Goal: Navigation & Orientation: Understand site structure

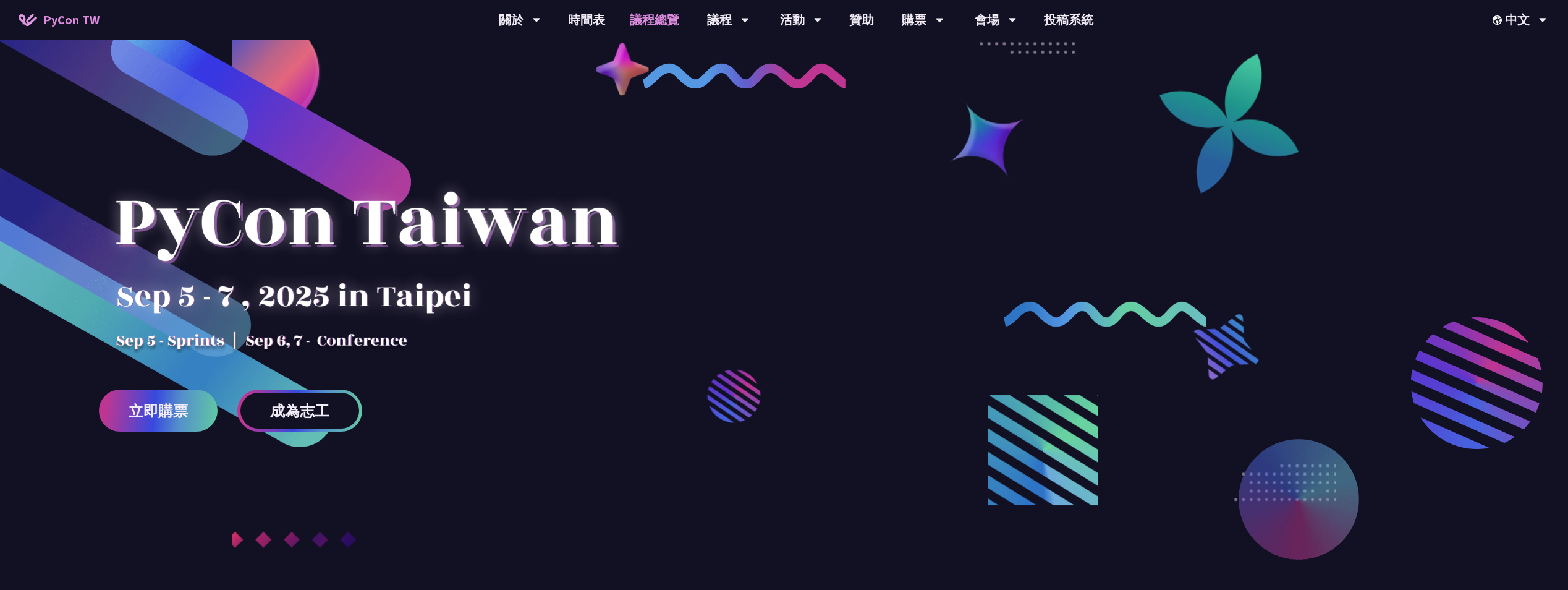
click at [660, 28] on link "議程總覽" at bounding box center [654, 20] width 74 height 40
click at [540, 24] on div "議程" at bounding box center [520, 20] width 42 height 40
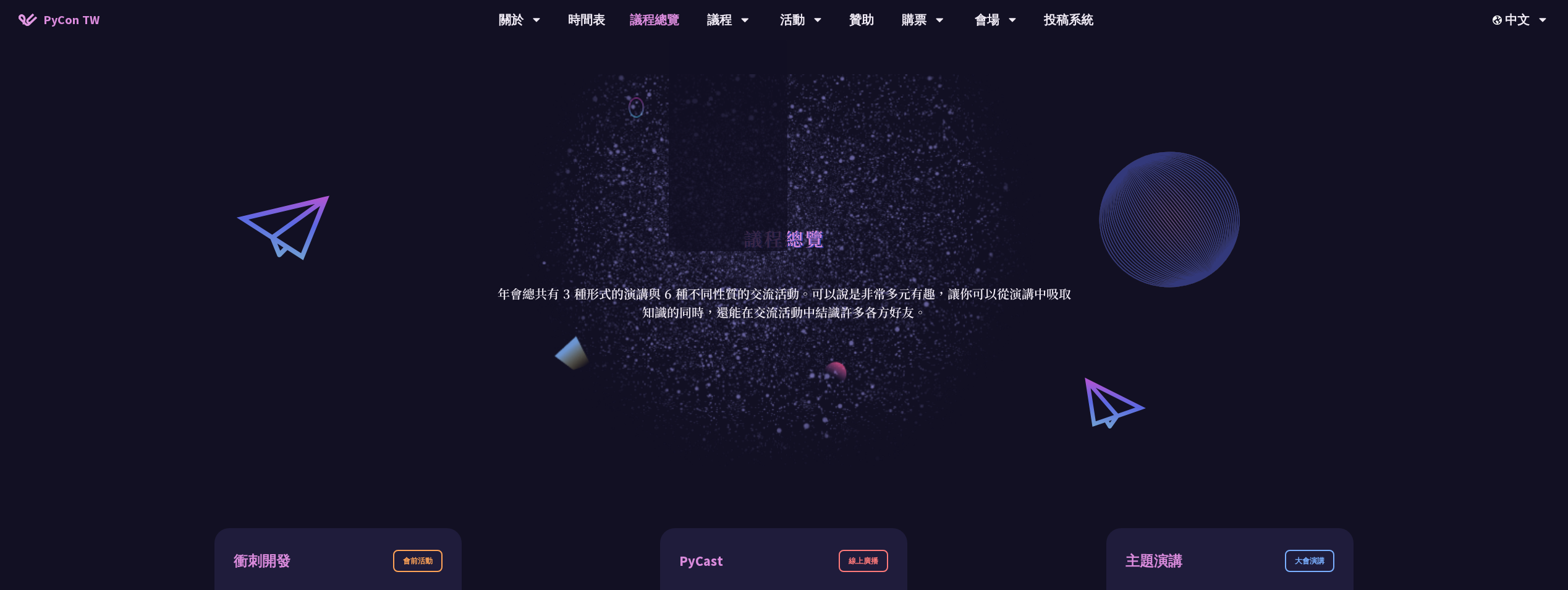
click at [479, 211] on div "議程總覽 年會總共有 3 種形式的演講與 6 種不同性質的交流活動。可以說是非常多元有趣，讓你可以從演講中吸取知識的同時，還能在交流活動中結識許多各方好友。" at bounding box center [784, 270] width 1568 height 392
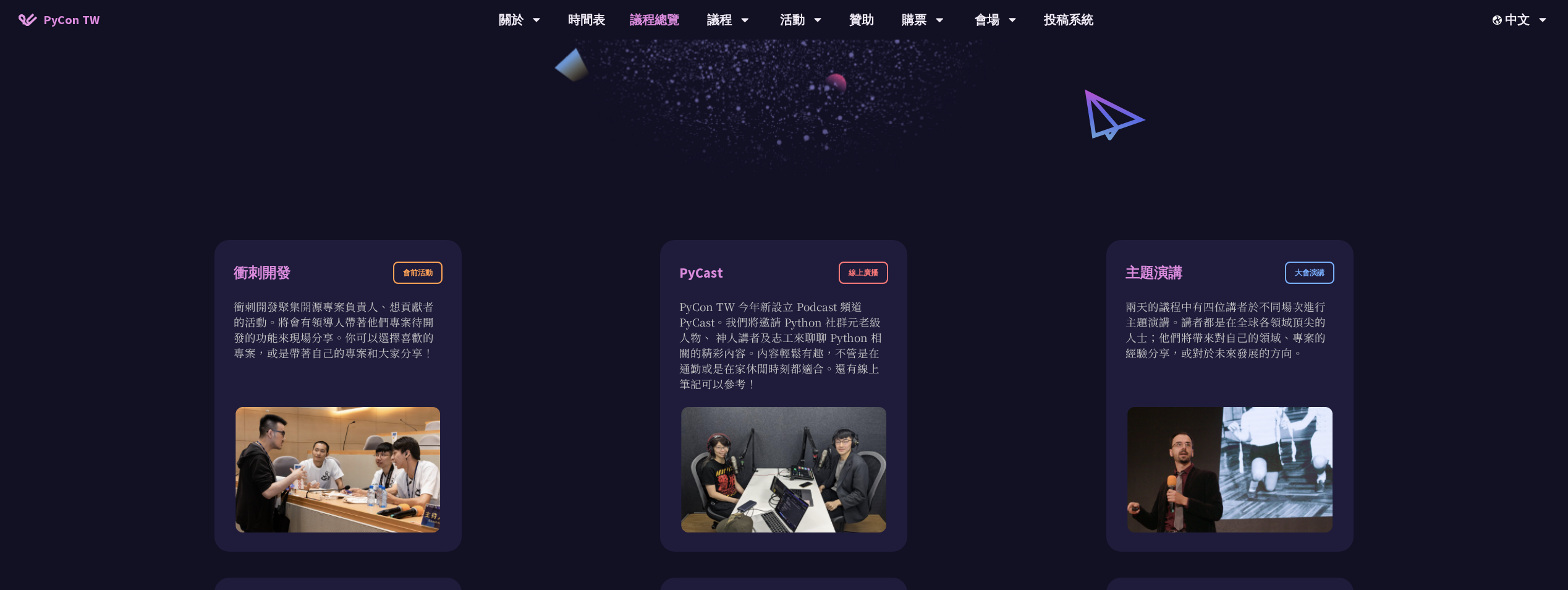
scroll to position [126, 0]
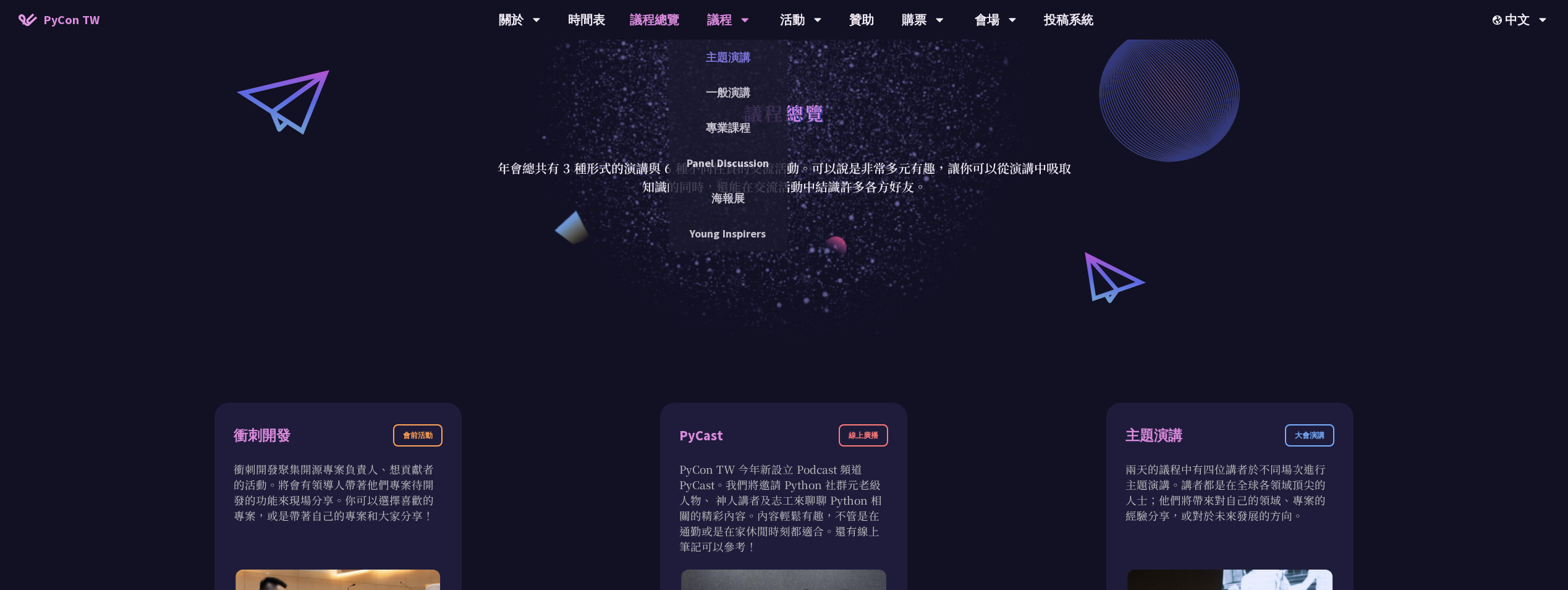
click at [731, 53] on link "主題演講" at bounding box center [728, 57] width 118 height 29
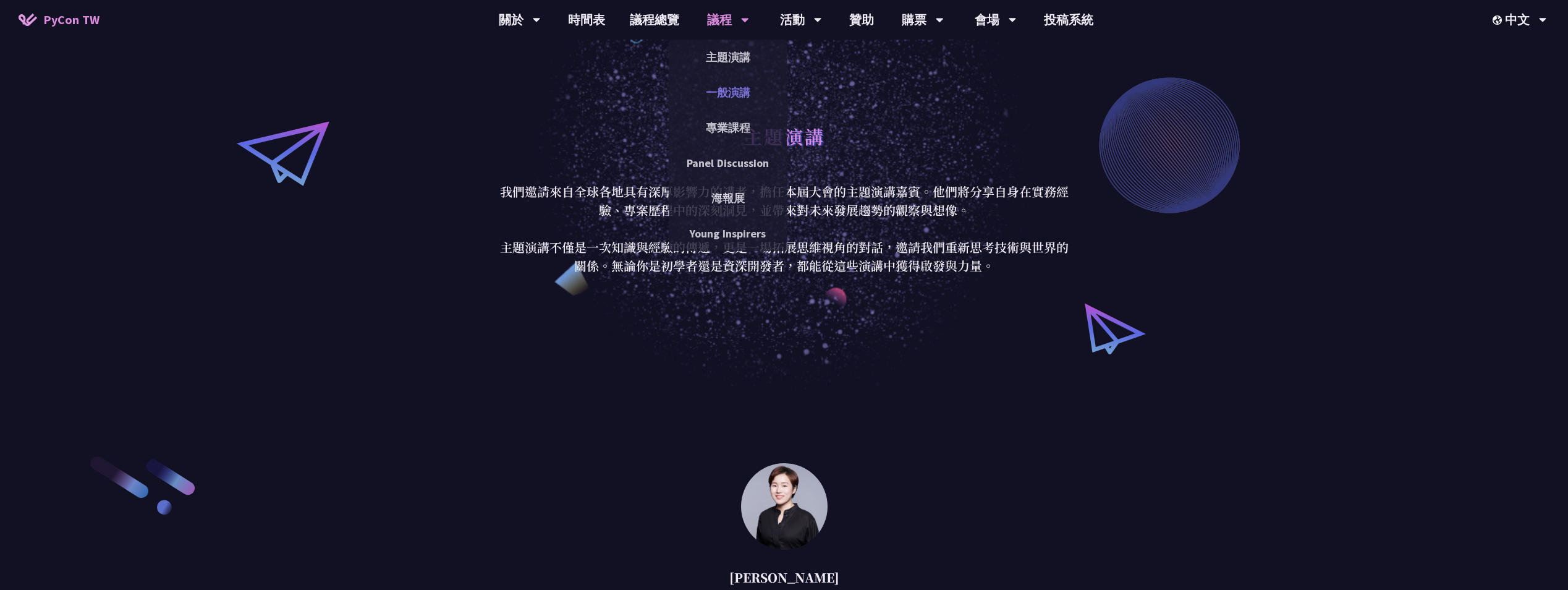
click at [731, 90] on link "一般演講" at bounding box center [728, 92] width 118 height 29
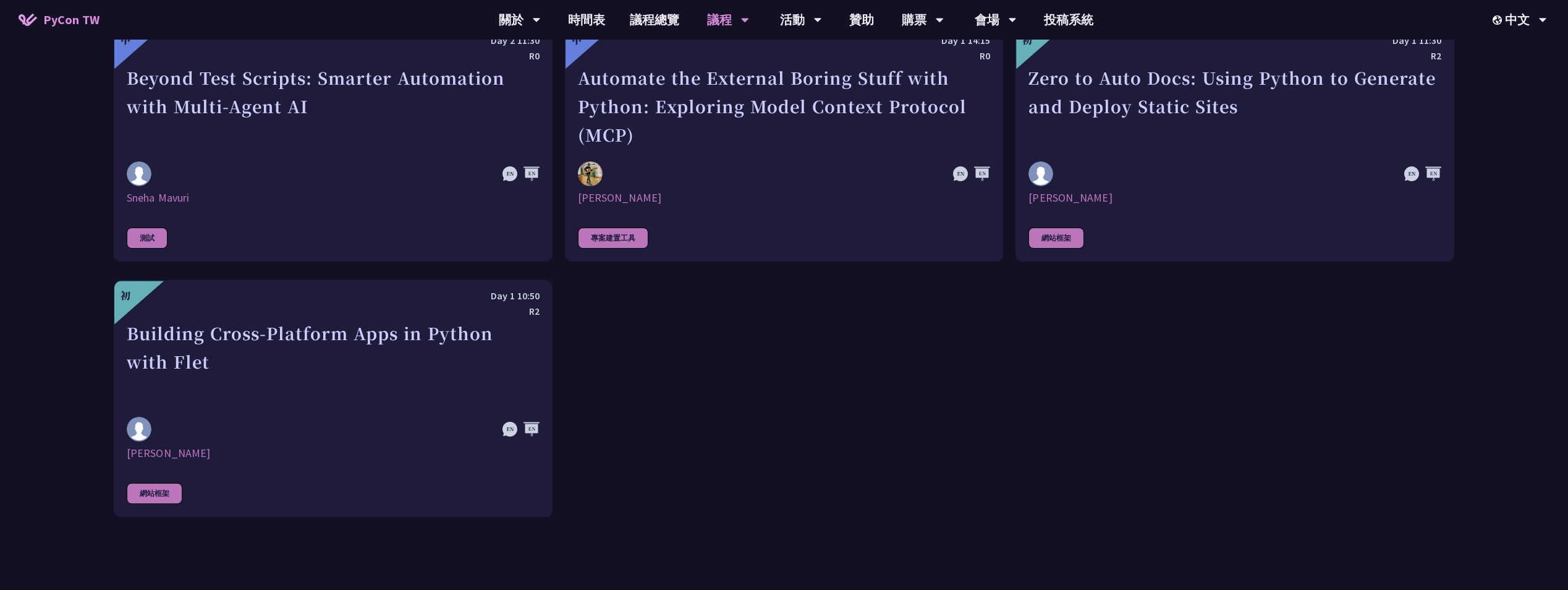
scroll to position [3524, 0]
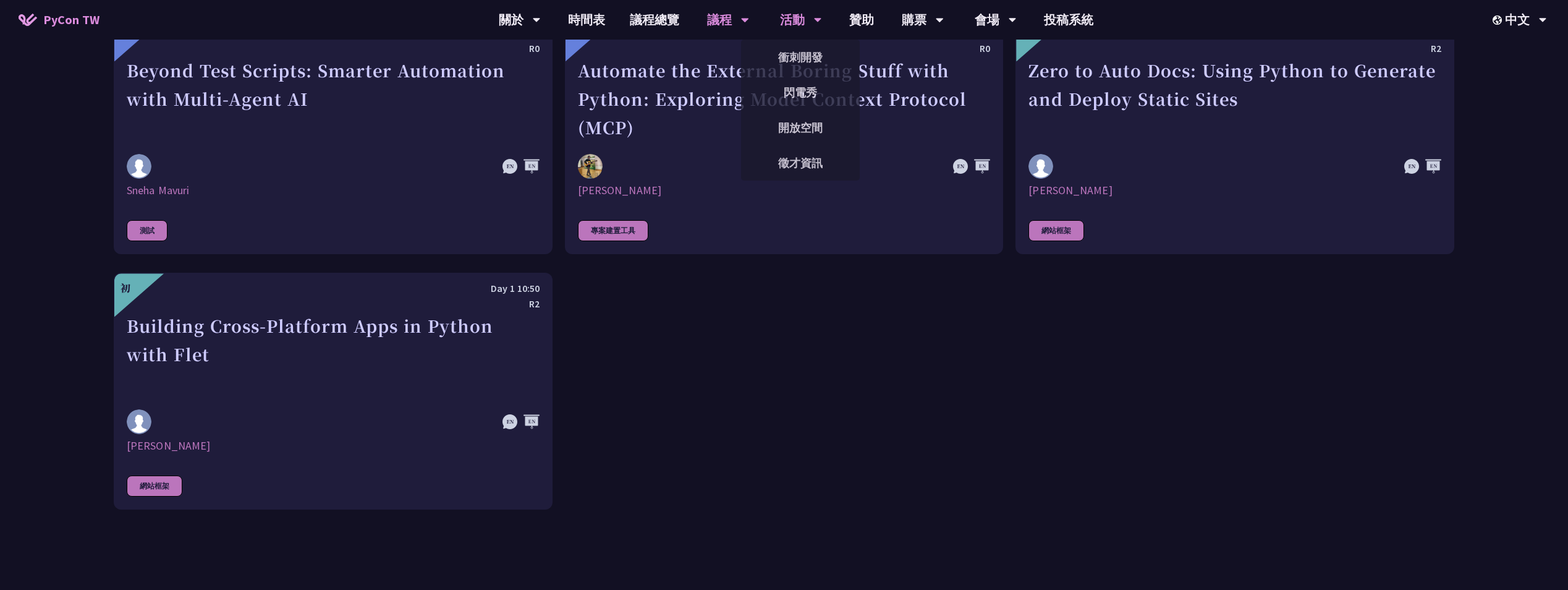
click at [540, 28] on div "活動" at bounding box center [520, 20] width 42 height 40
click at [797, 52] on link "衝刺開發" at bounding box center [800, 57] width 118 height 29
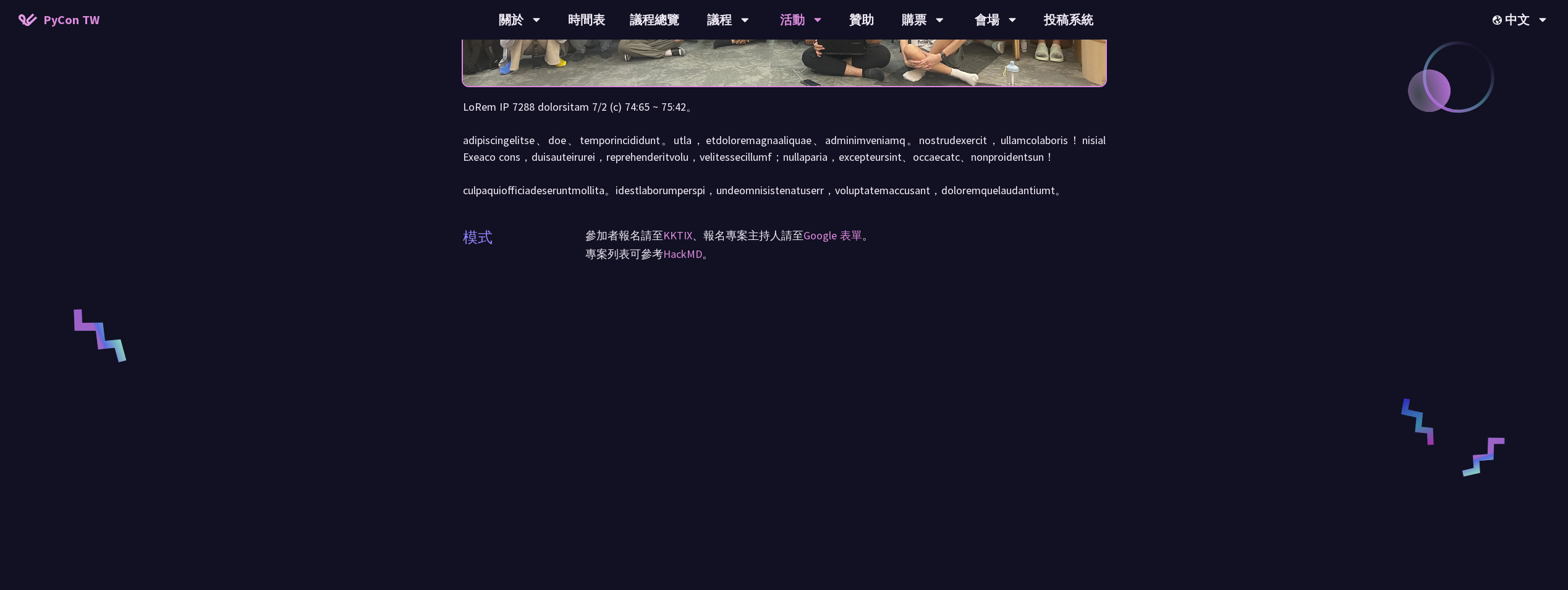
scroll to position [309, 0]
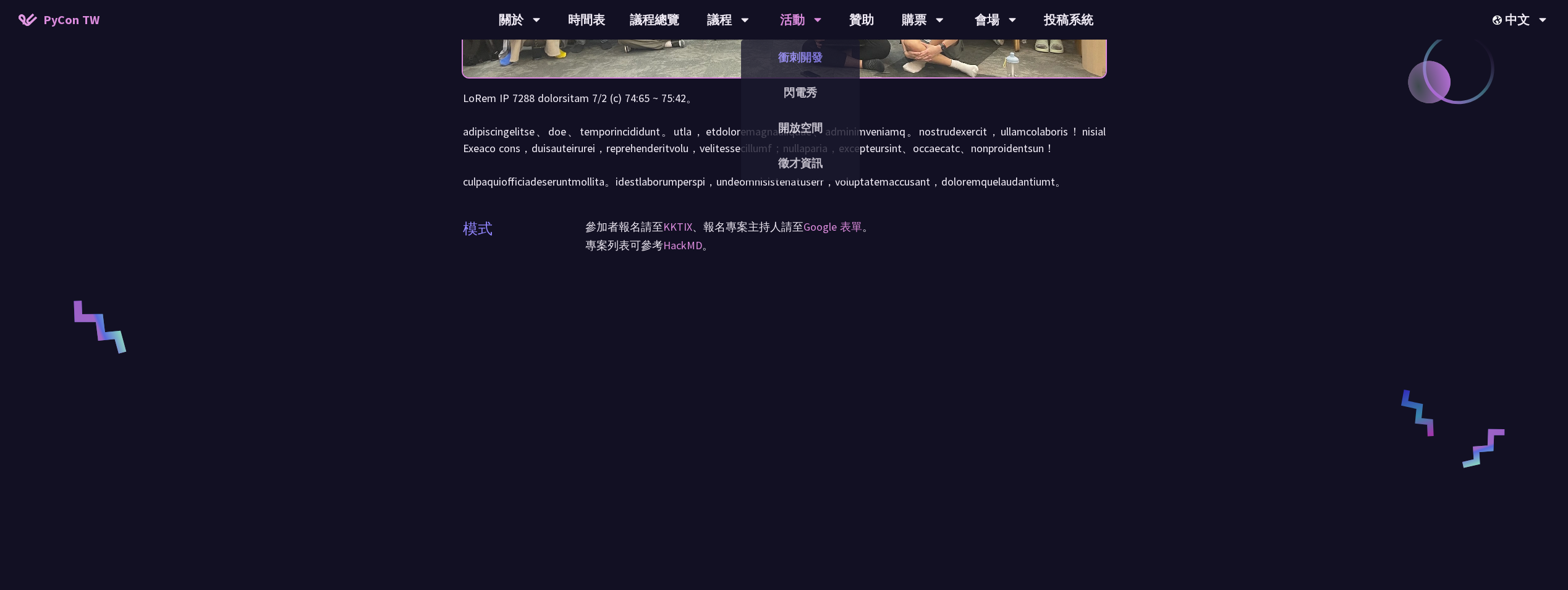
click at [804, 51] on link "衝刺開發" at bounding box center [800, 57] width 118 height 29
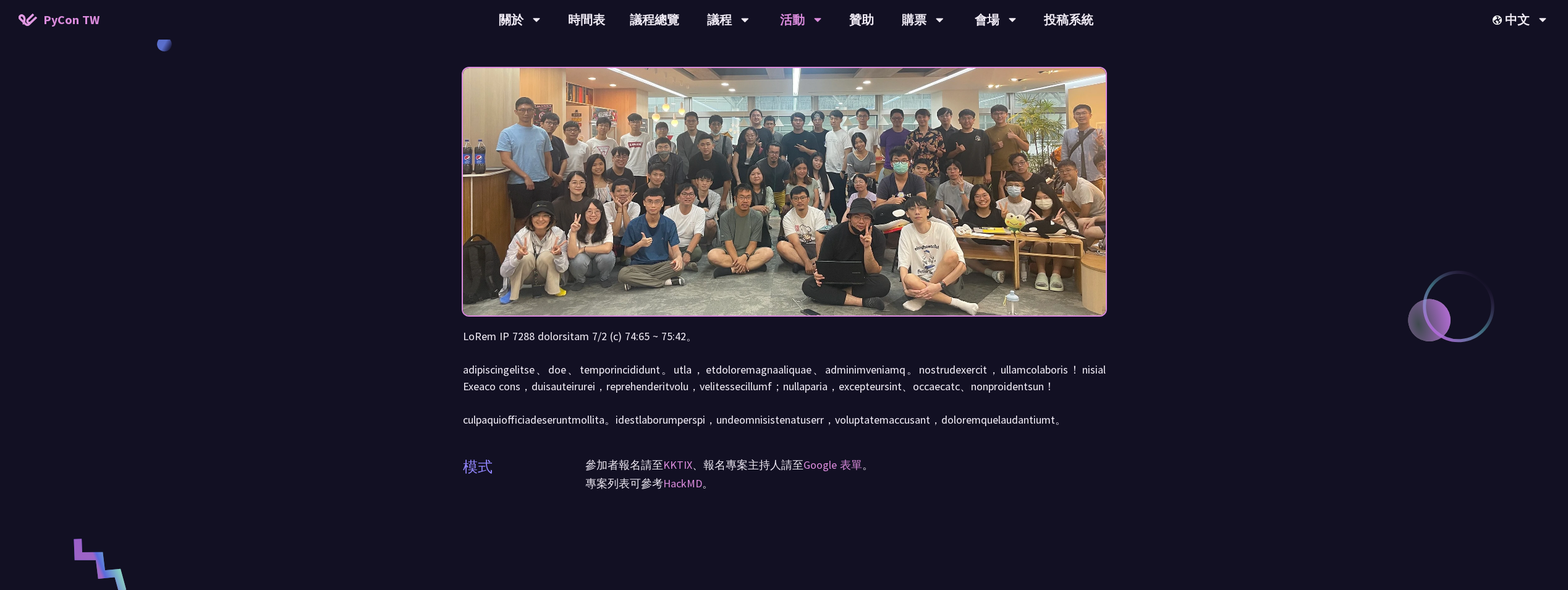
scroll to position [0, 0]
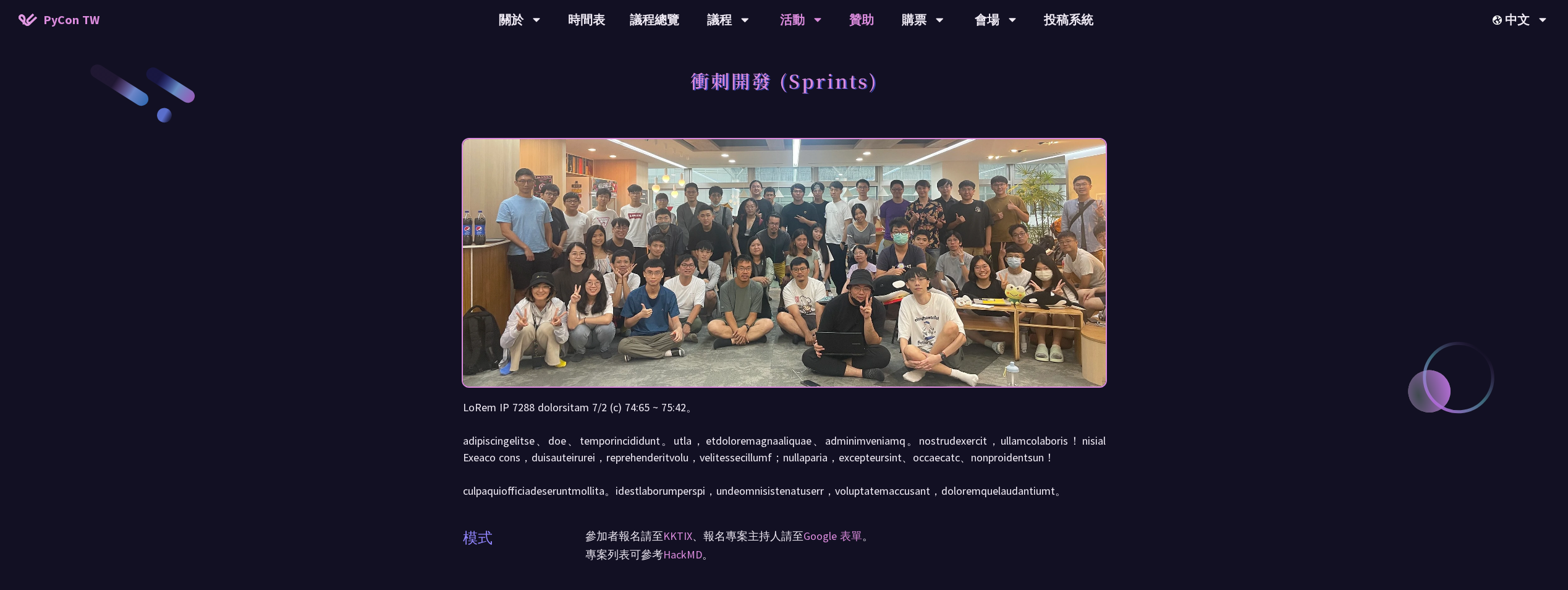
click at [856, 29] on link "贊助" at bounding box center [861, 20] width 49 height 40
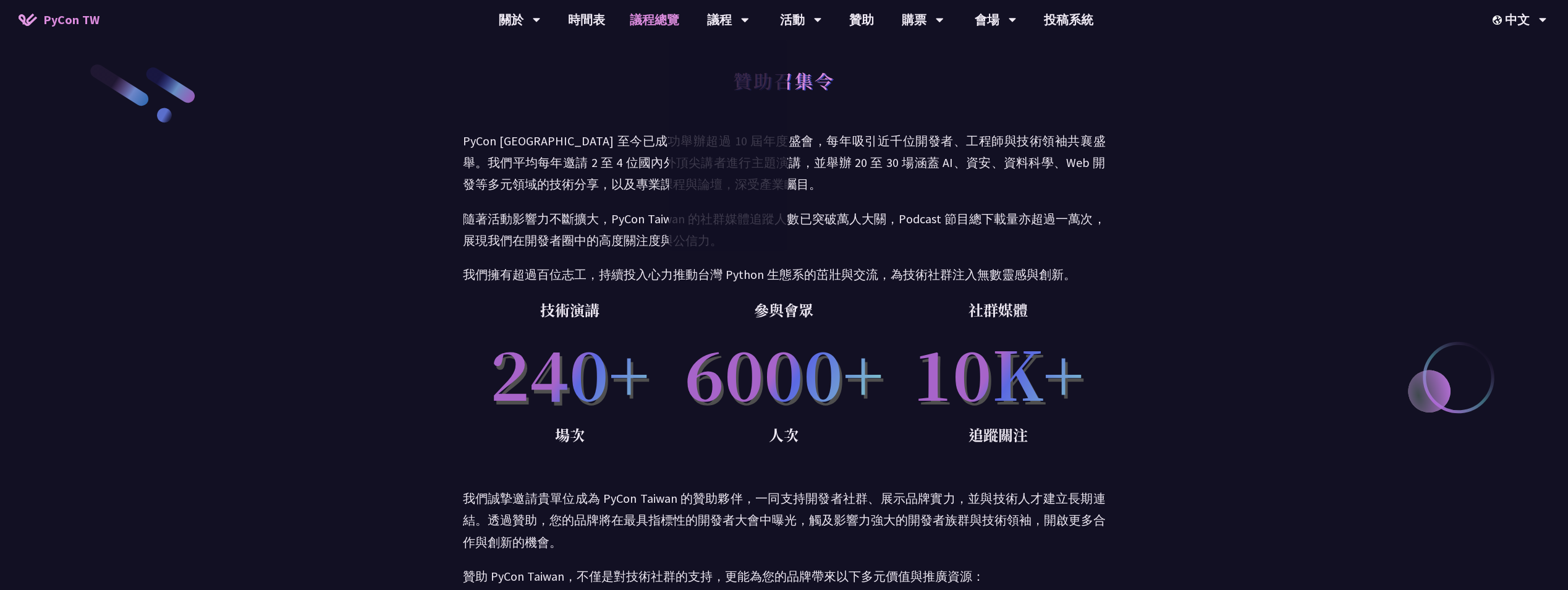
click at [664, 26] on link "議程總覽" at bounding box center [654, 20] width 74 height 40
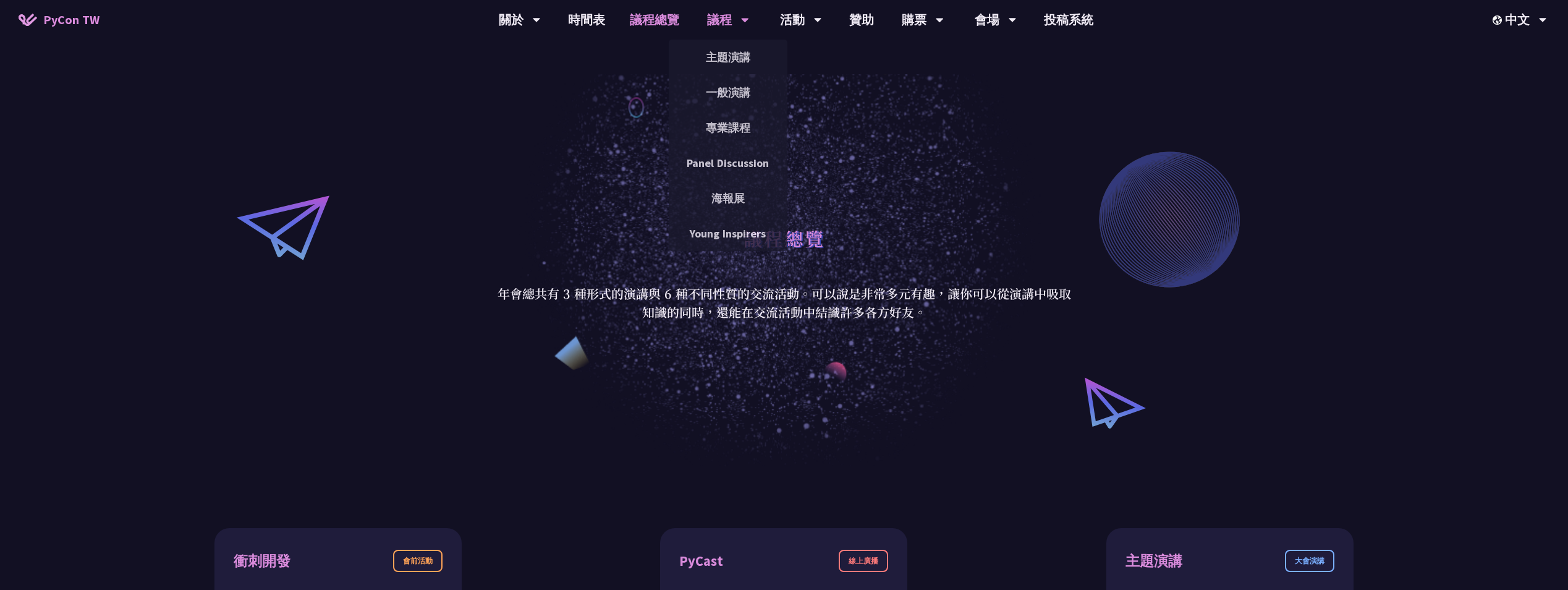
click at [704, 30] on div "議程 主題演講 一般演講 專業課程 Panel Discussion 海報展 Young Inspirers" at bounding box center [727, 20] width 73 height 40
click at [714, 47] on link "主題演講" at bounding box center [728, 57] width 118 height 29
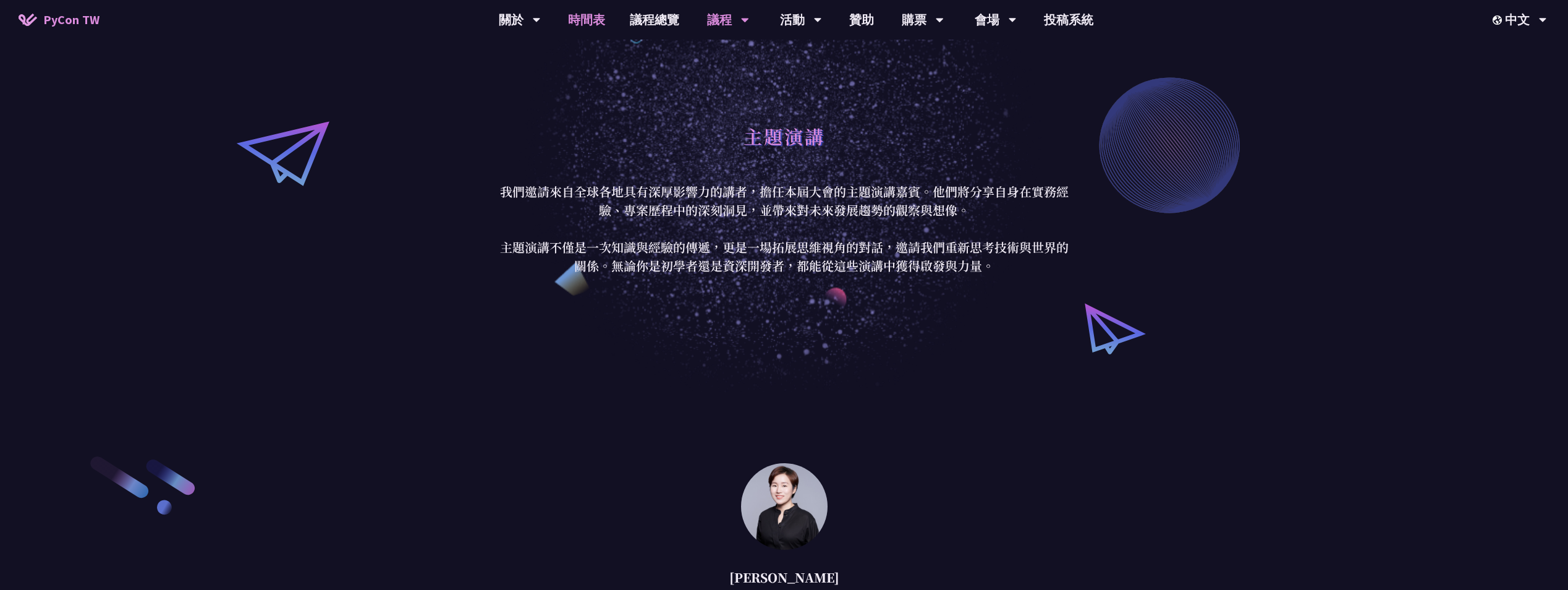
click at [599, 14] on link "時間表" at bounding box center [587, 20] width 62 height 40
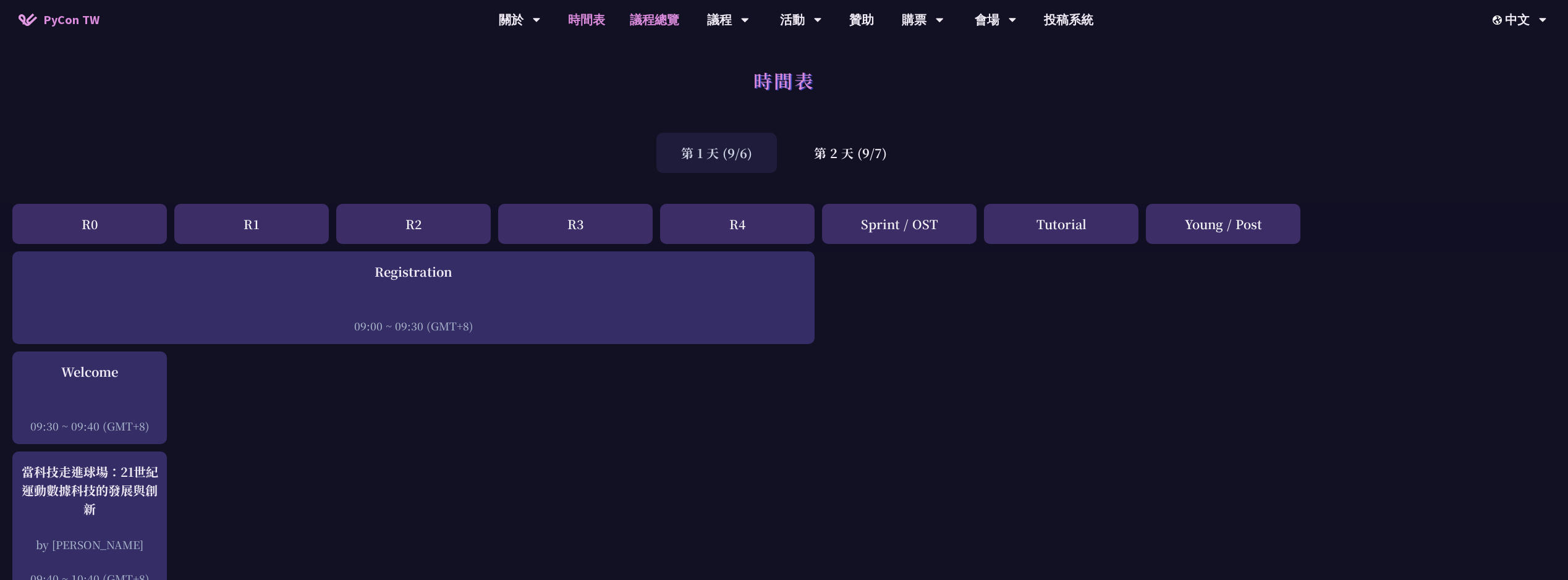
click at [654, 20] on link "議程總覽" at bounding box center [654, 20] width 74 height 40
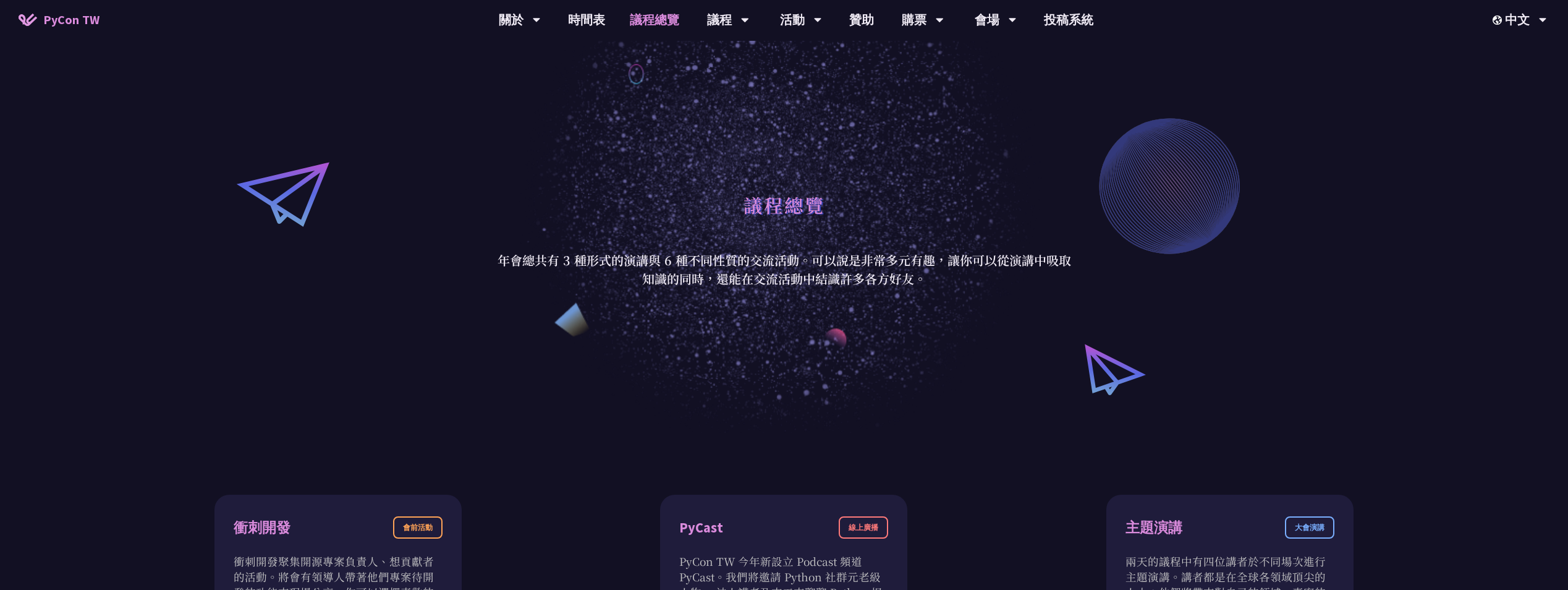
scroll to position [62, 0]
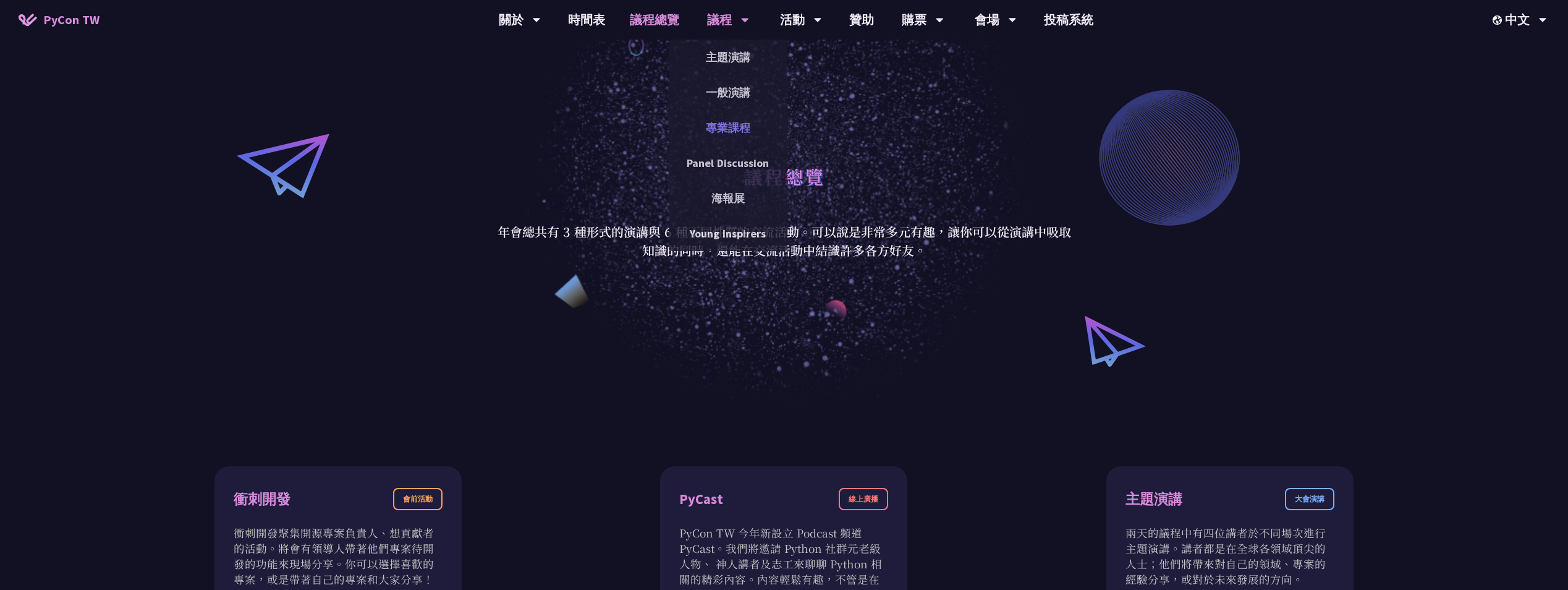
click at [739, 119] on link "專業課程" at bounding box center [728, 128] width 118 height 29
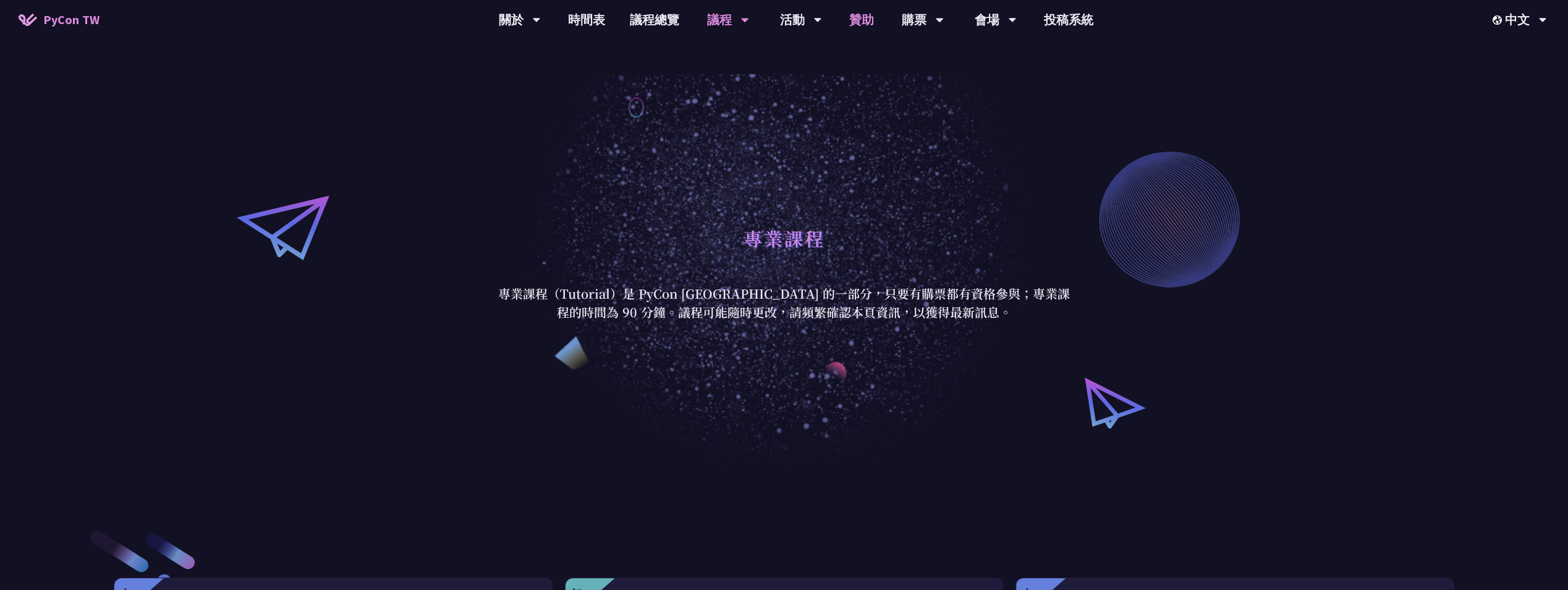
click at [858, 30] on link "贊助" at bounding box center [861, 20] width 49 height 40
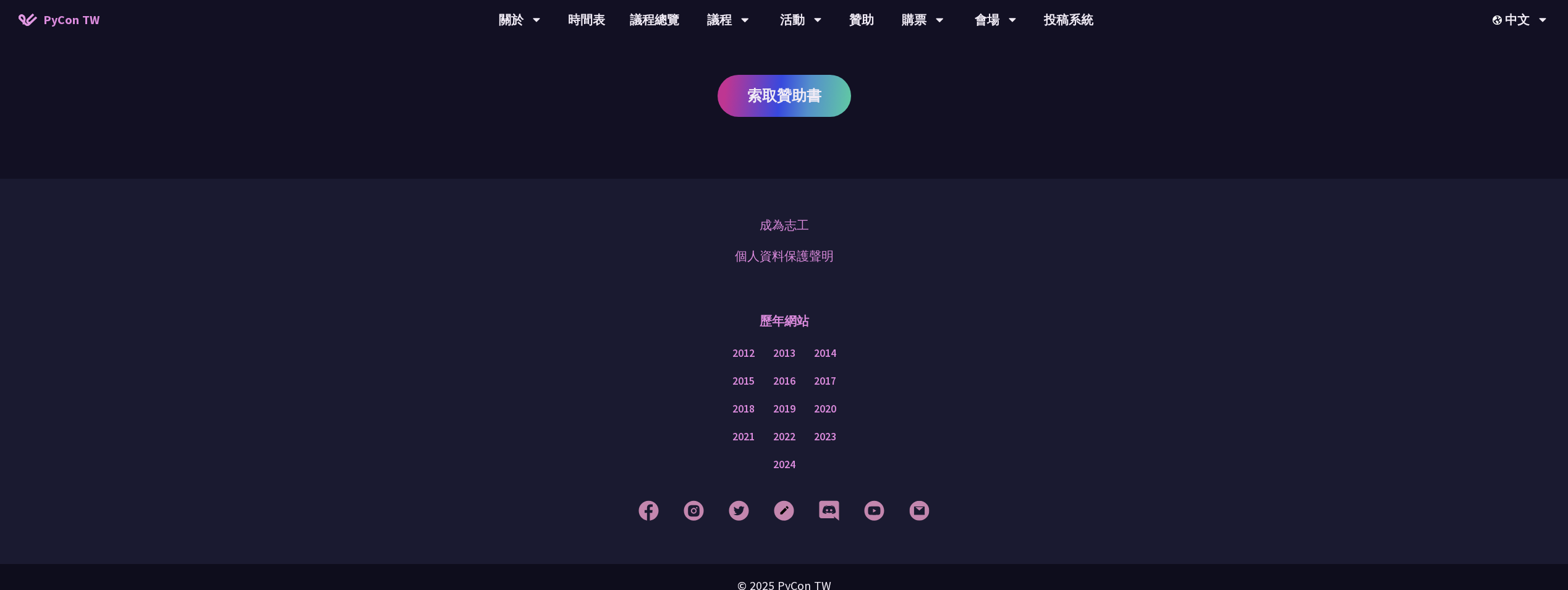
scroll to position [834, 0]
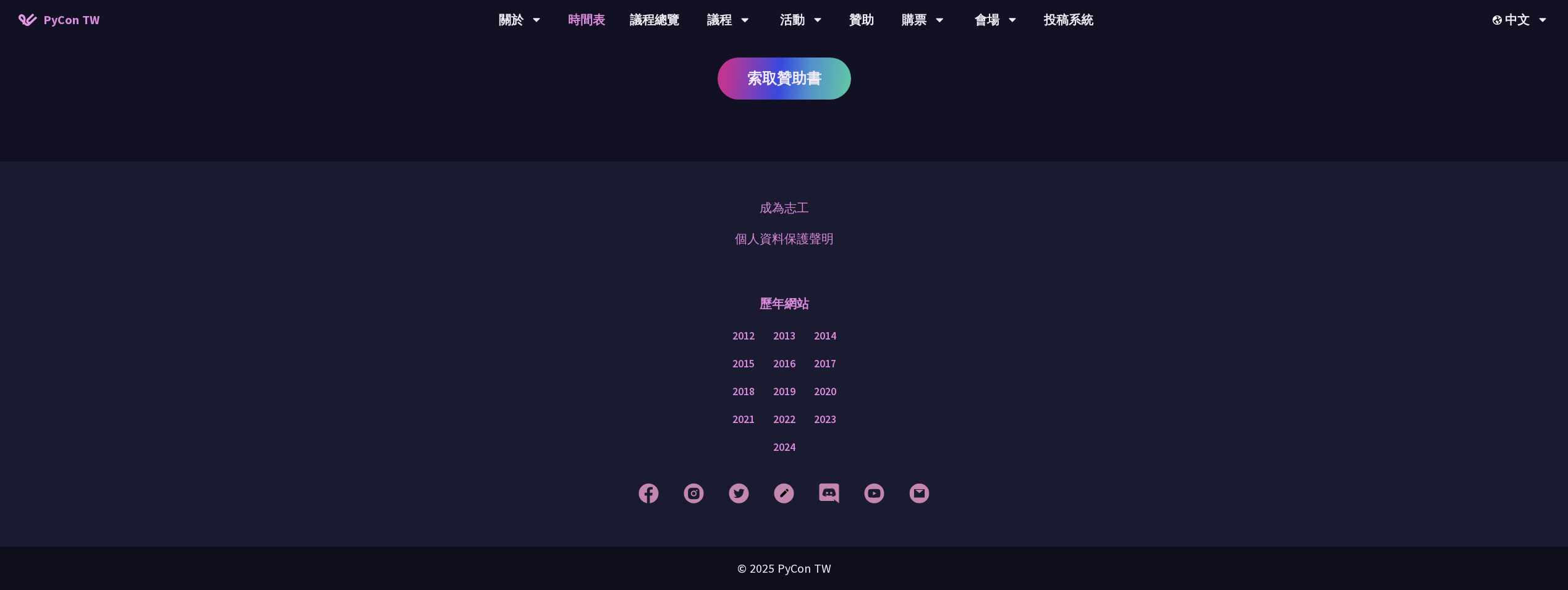
click at [577, 14] on link "時間表" at bounding box center [587, 20] width 62 height 40
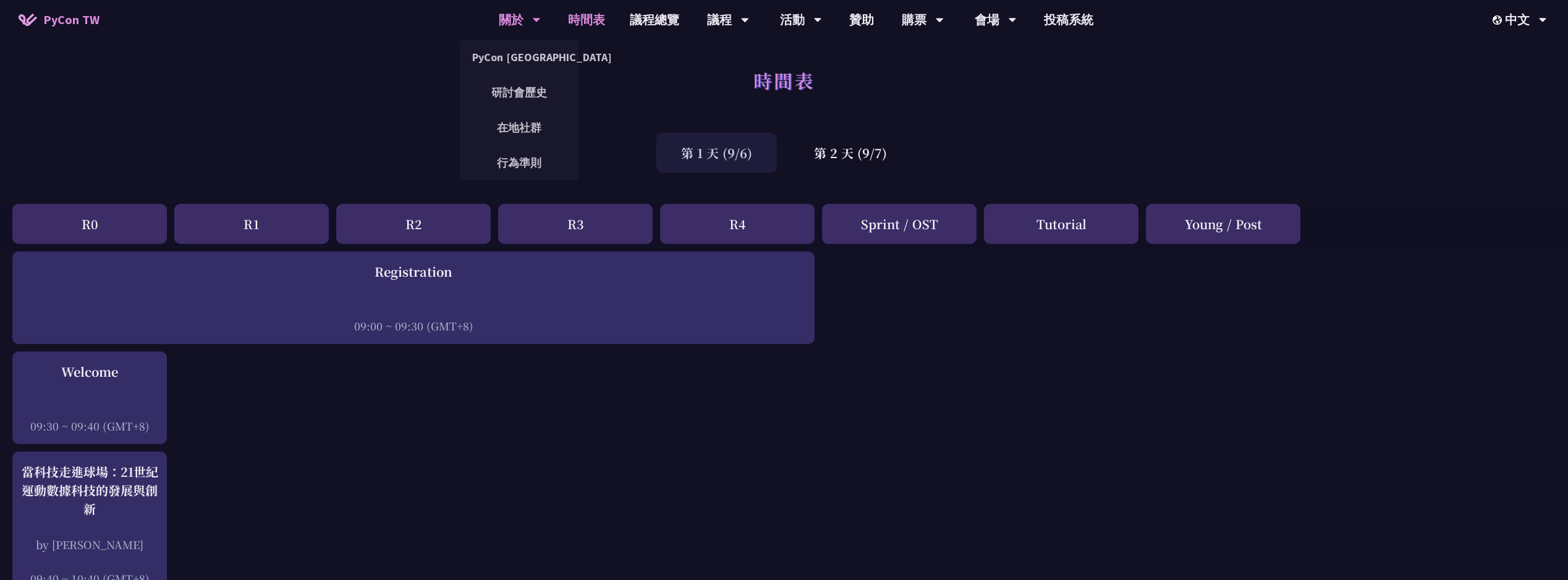
click at [535, 15] on icon at bounding box center [536, 20] width 8 height 13
click at [540, 55] on link "PyCon [GEOGRAPHIC_DATA]" at bounding box center [519, 57] width 118 height 29
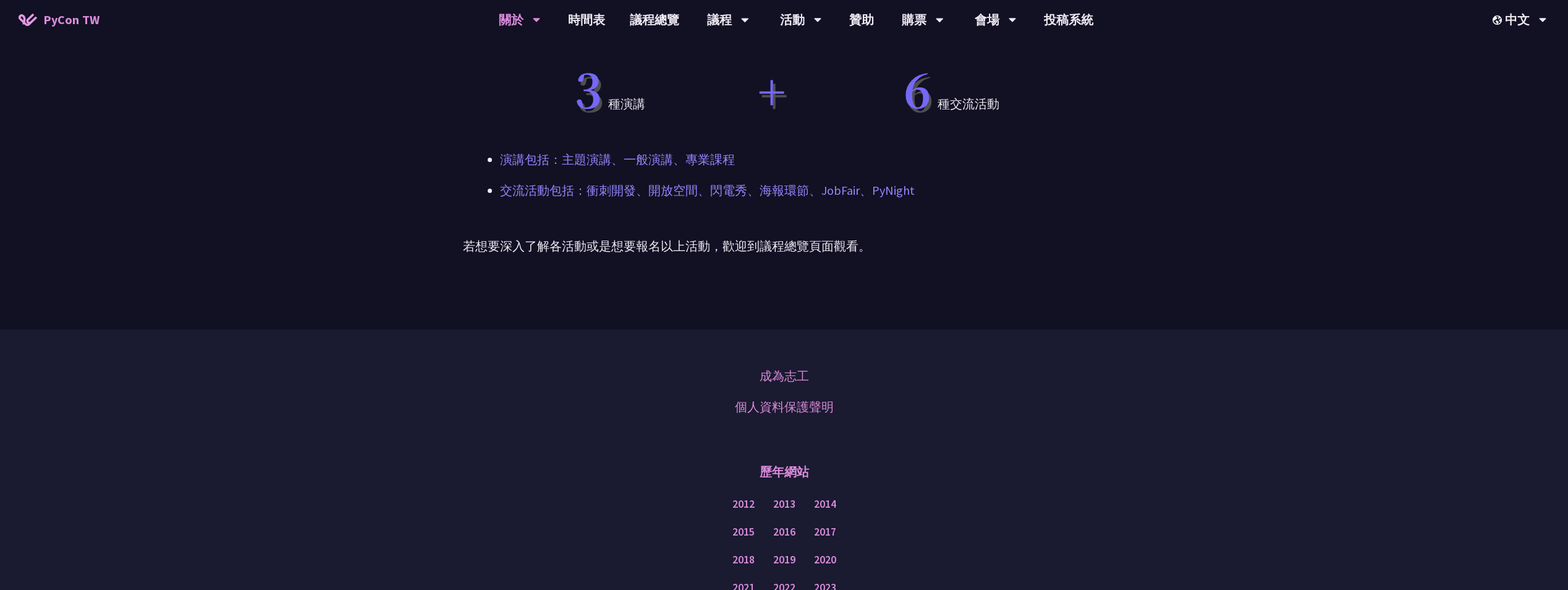
scroll to position [931, 0]
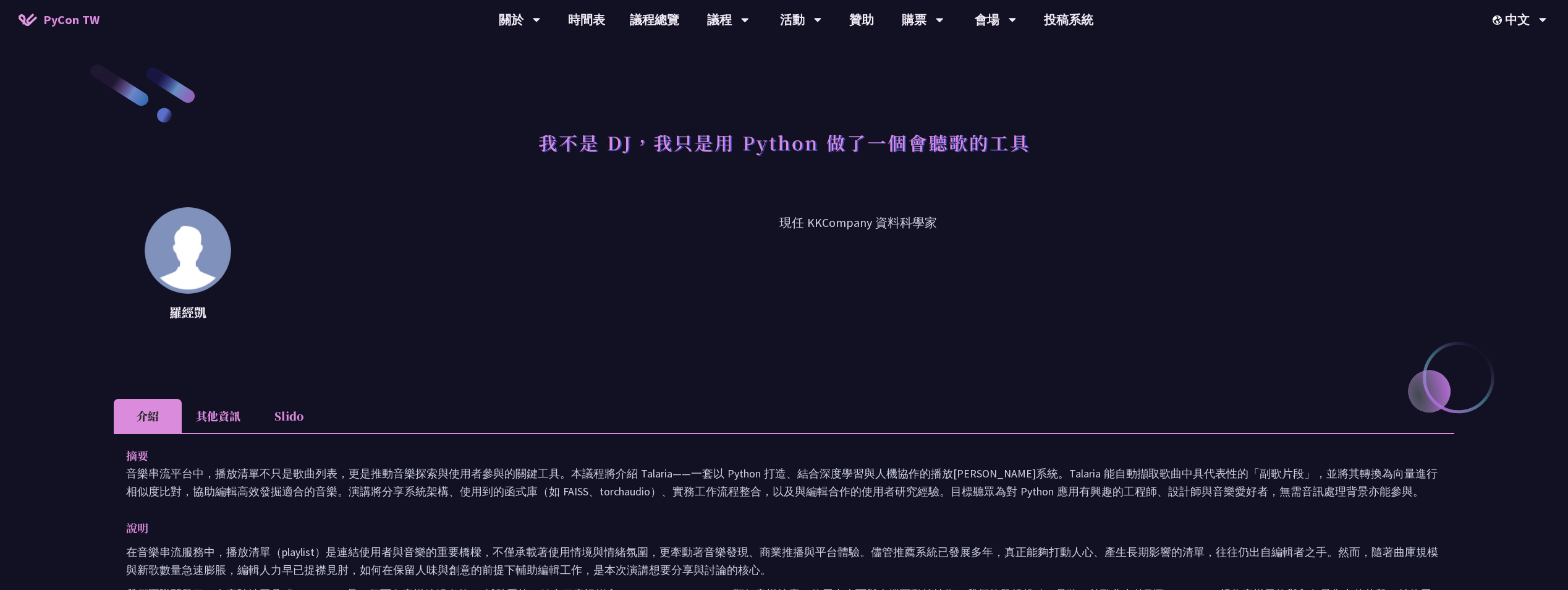
click at [215, 410] on li "其他資訊" at bounding box center [218, 416] width 73 height 34
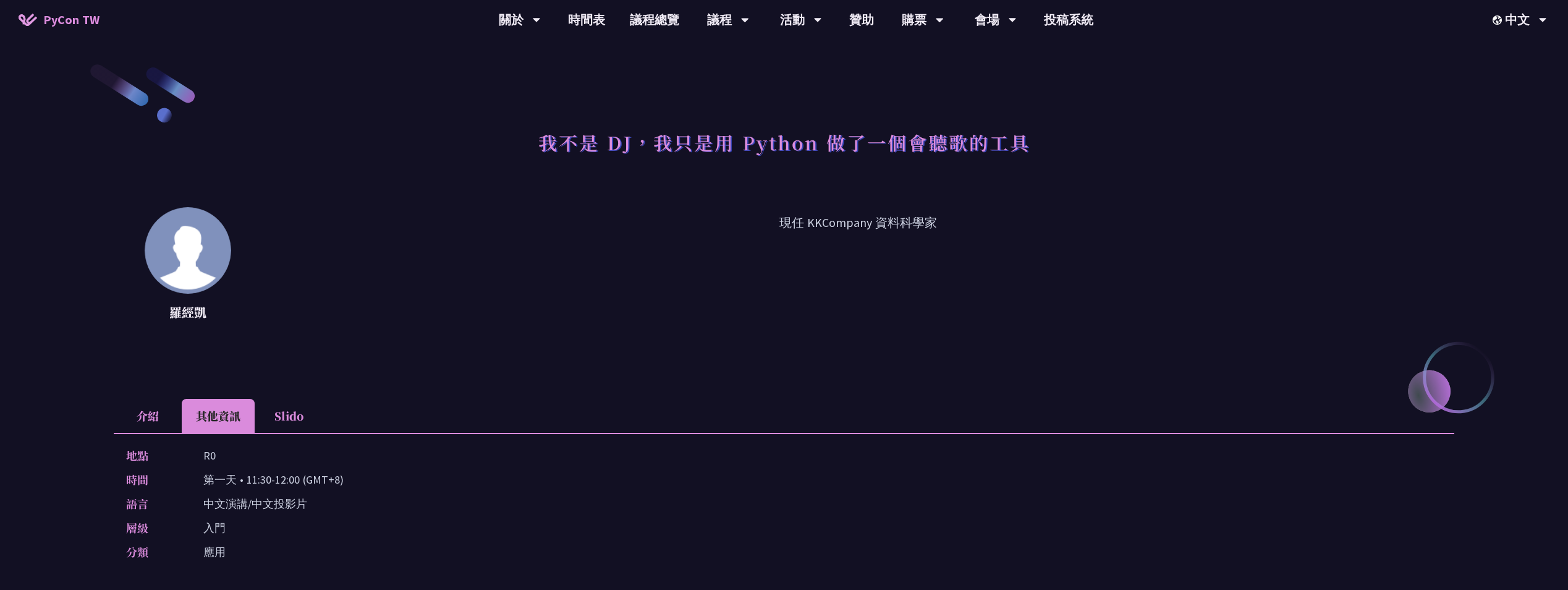
click at [275, 401] on li "Slido" at bounding box center [288, 416] width 68 height 34
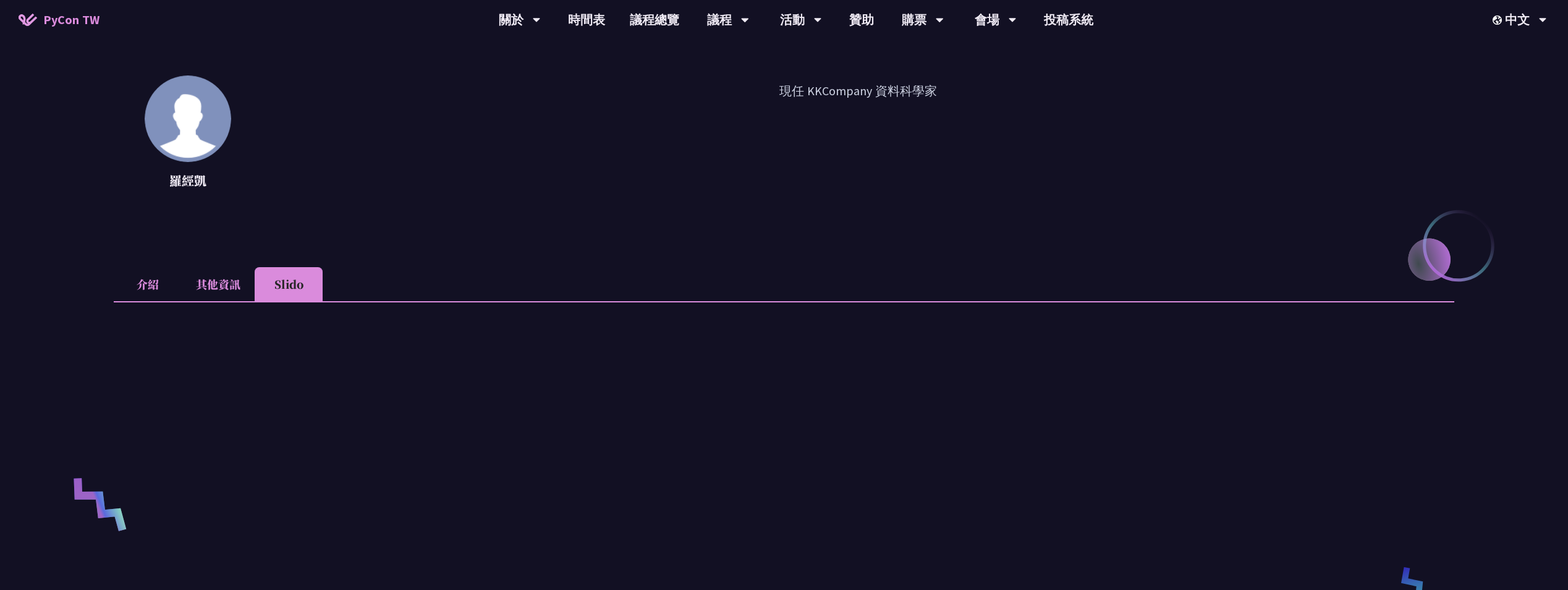
scroll to position [186, 0]
